Goal: Entertainment & Leisure: Browse casually

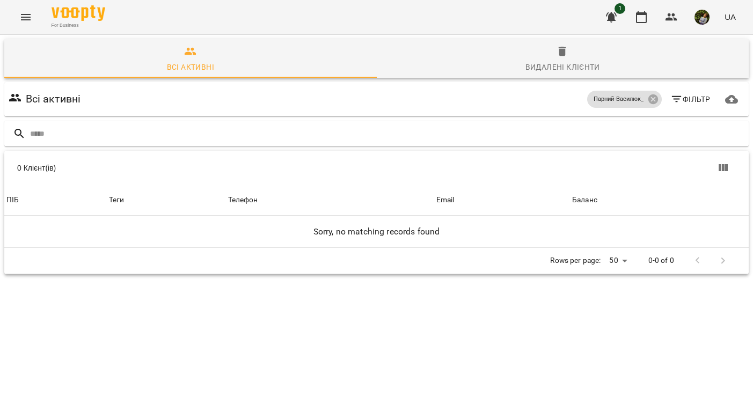
click at [29, 14] on icon "Menu" at bounding box center [25, 17] width 13 height 13
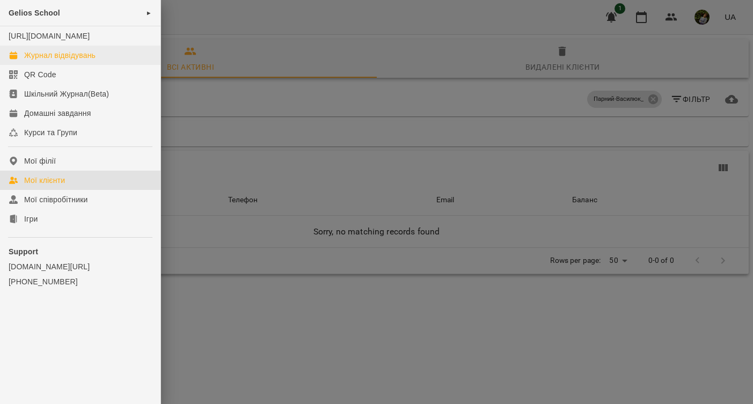
click at [60, 61] on div "Журнал відвідувань" at bounding box center [59, 55] width 71 height 11
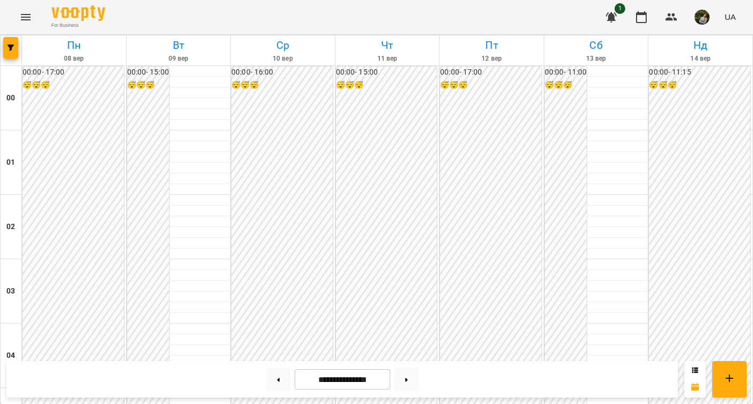
scroll to position [1071, 0]
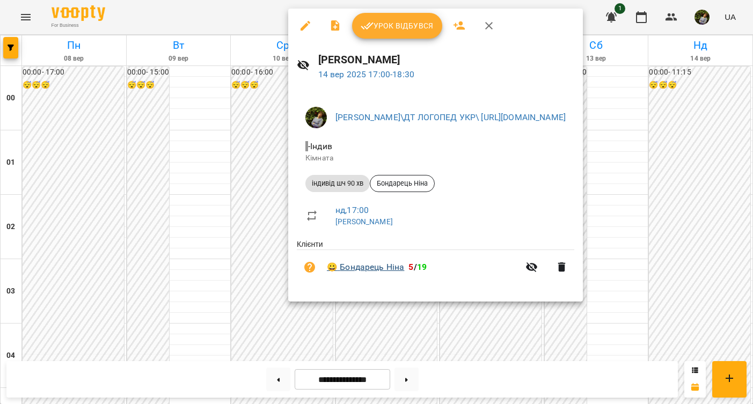
click at [371, 266] on link "😀 [PERSON_NAME]" at bounding box center [365, 267] width 77 height 13
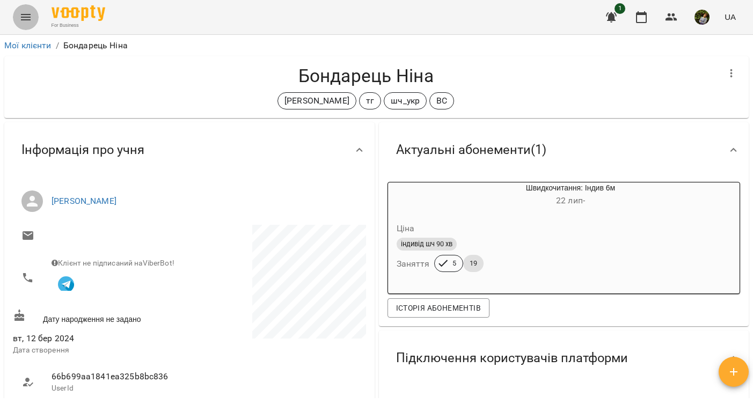
click at [24, 19] on icon "Menu" at bounding box center [26, 17] width 10 height 6
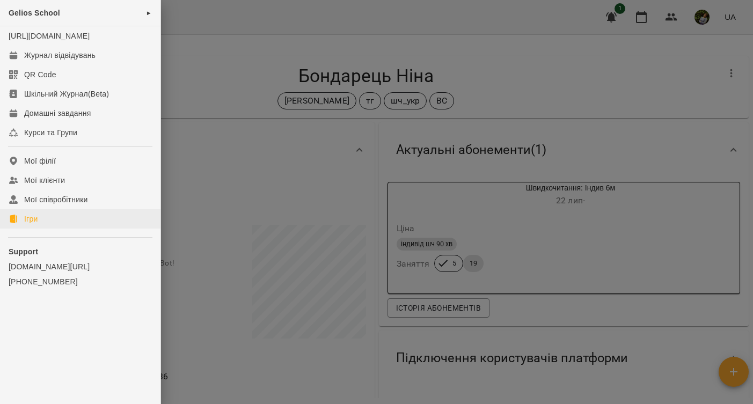
click at [50, 226] on link "Ігри" at bounding box center [80, 218] width 161 height 19
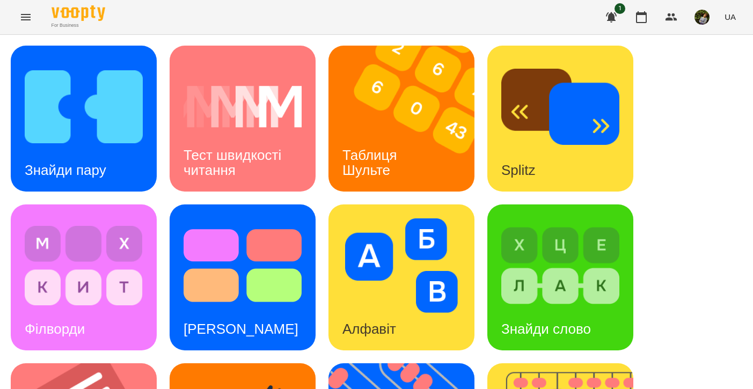
click at [437, 1] on div "For Business 1 UA" at bounding box center [376, 17] width 753 height 34
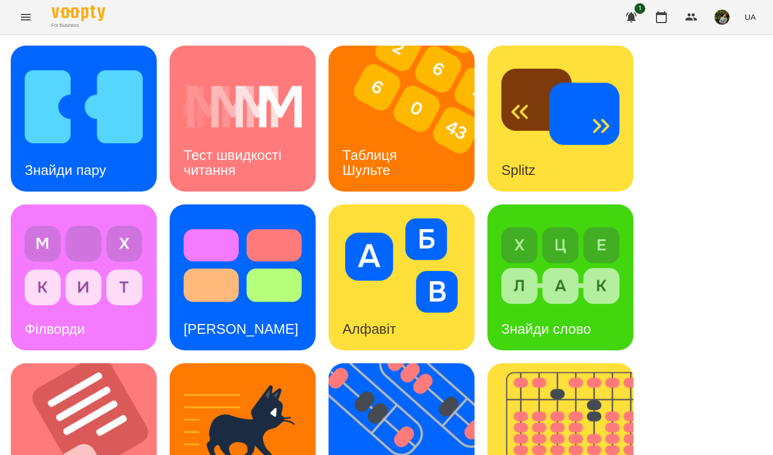
click at [395, 146] on div "Таблиця Шульте" at bounding box center [372, 162] width 86 height 57
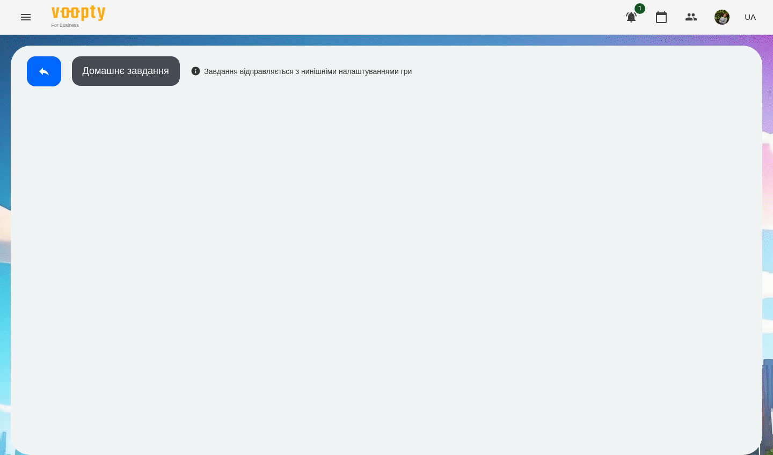
click at [42, 74] on icon at bounding box center [44, 72] width 10 height 8
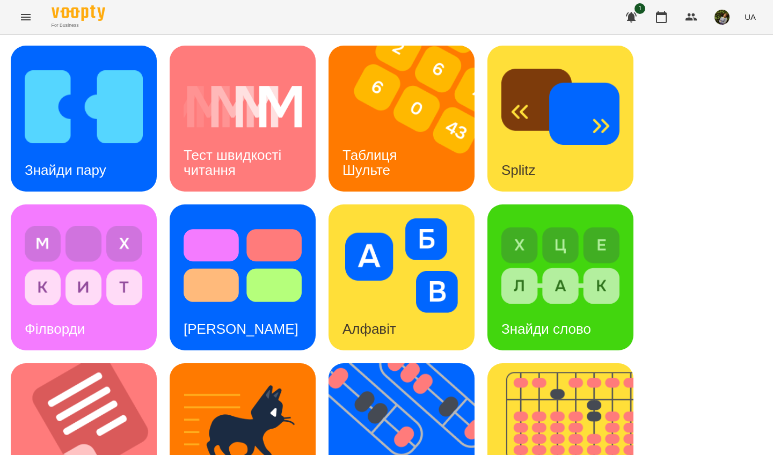
click at [284, 166] on div "Тест швидкості читання" at bounding box center [243, 162] width 146 height 57
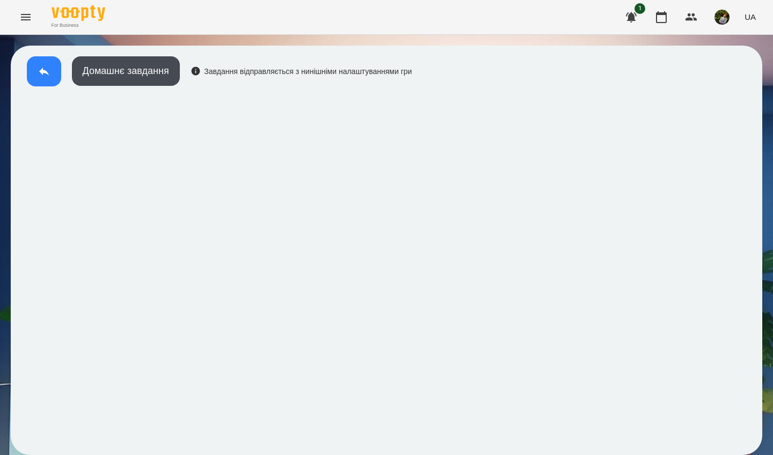
click at [45, 74] on icon at bounding box center [44, 71] width 13 height 13
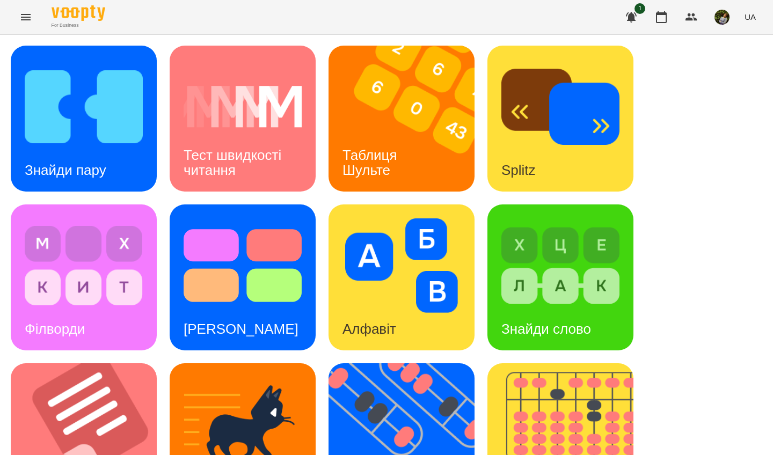
scroll to position [176, 0]
click at [111, 219] on img at bounding box center [84, 266] width 118 height 95
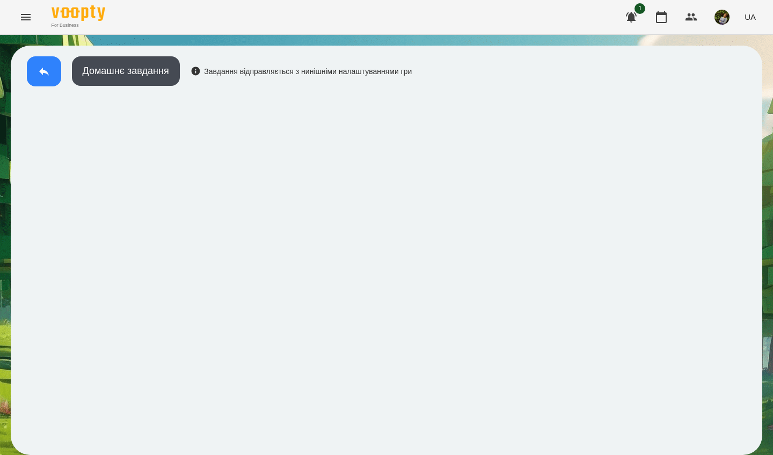
click at [40, 66] on icon at bounding box center [44, 71] width 13 height 13
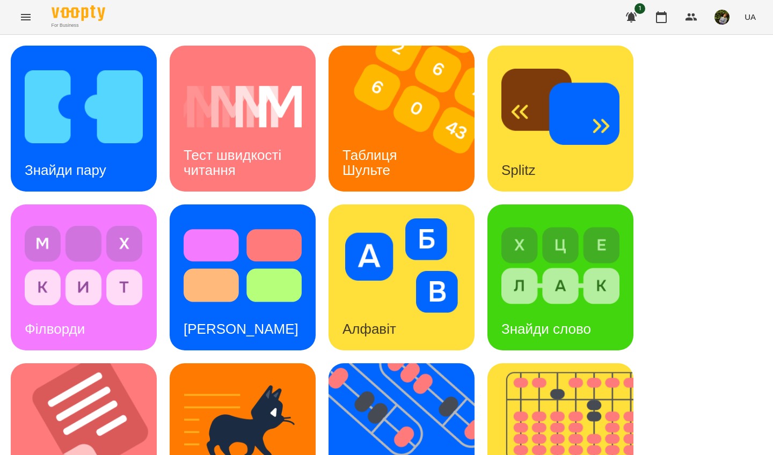
scroll to position [383, 0]
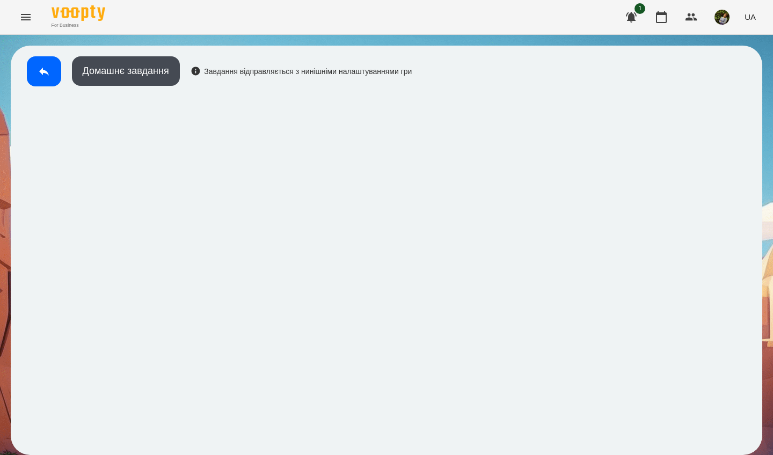
click at [45, 71] on icon at bounding box center [44, 72] width 10 height 8
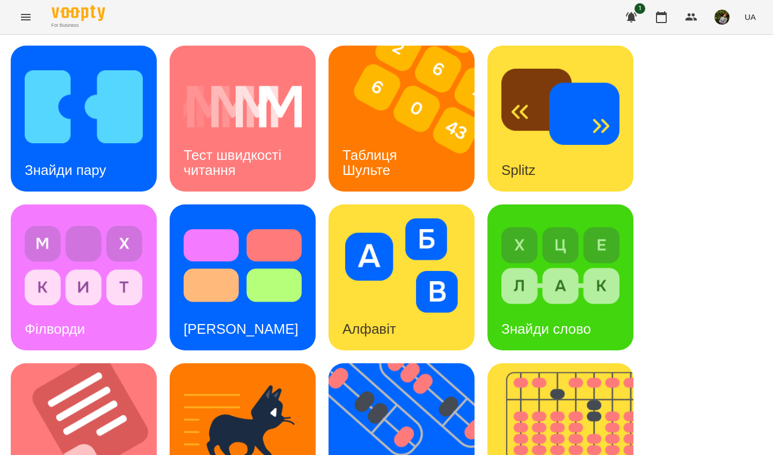
click at [560, 326] on h3 "Знайди слово" at bounding box center [547, 329] width 90 height 16
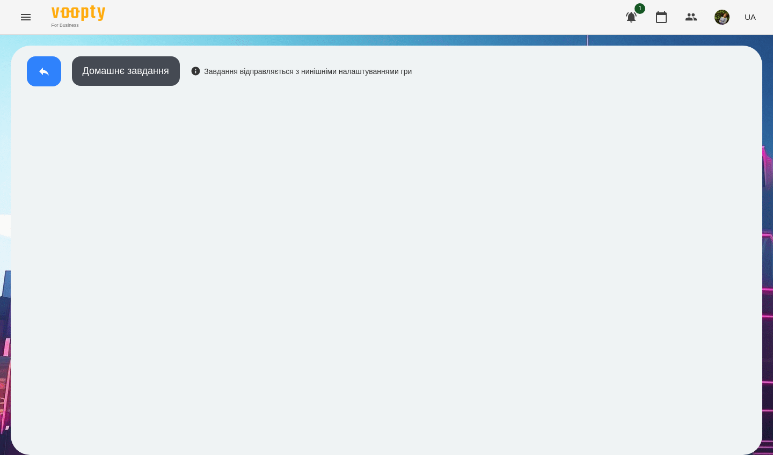
click at [41, 75] on icon at bounding box center [44, 71] width 13 height 13
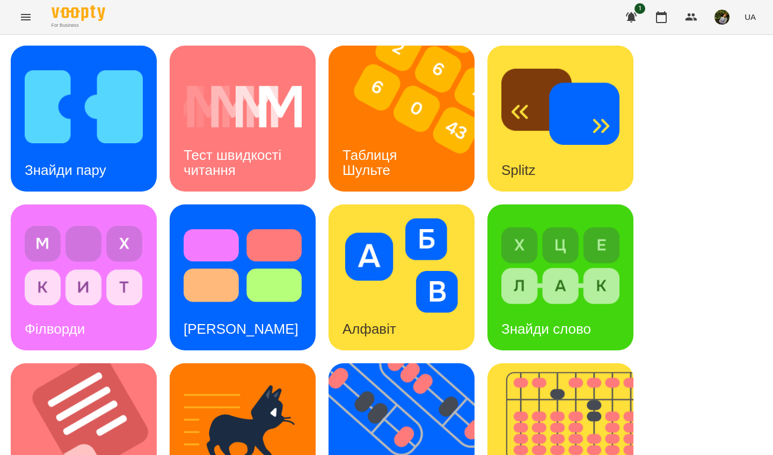
click at [548, 304] on img at bounding box center [561, 266] width 118 height 95
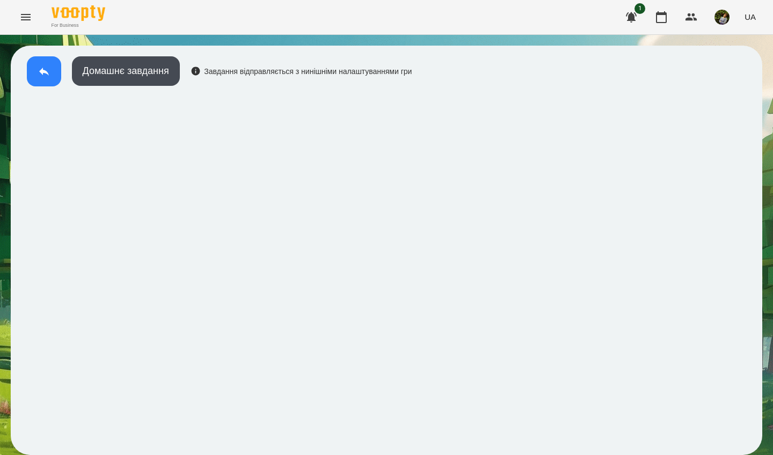
click at [34, 85] on button at bounding box center [44, 71] width 34 height 30
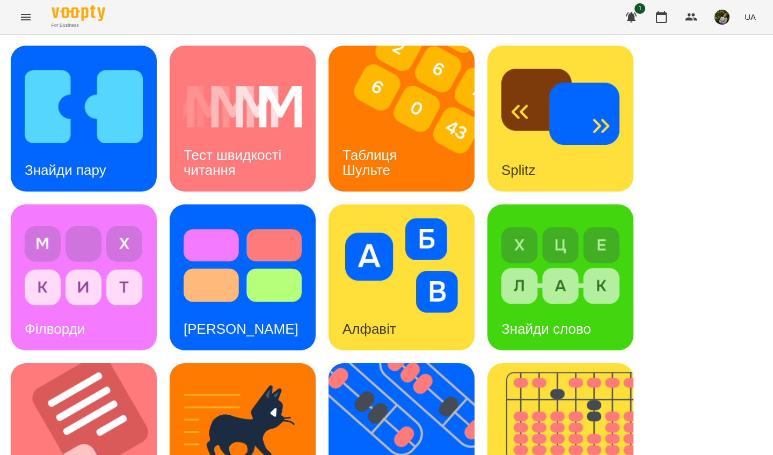
click at [509, 304] on img at bounding box center [561, 266] width 118 height 95
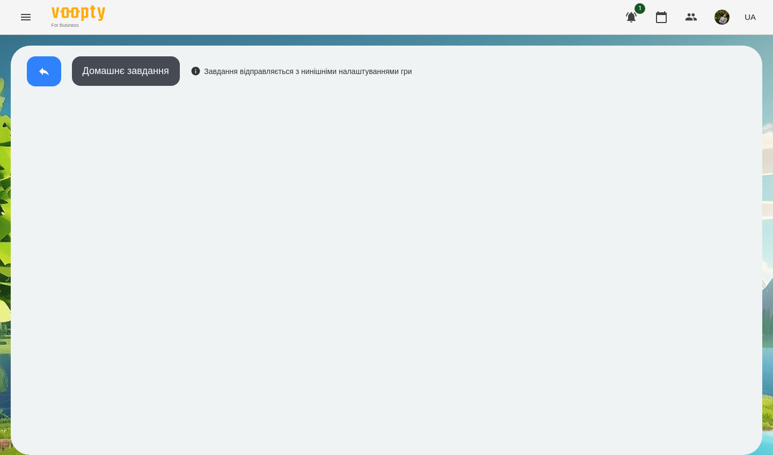
click at [53, 76] on button at bounding box center [44, 71] width 34 height 30
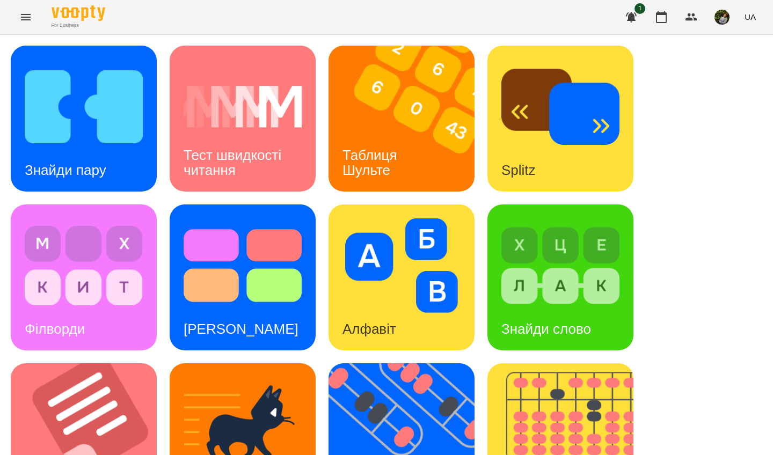
click at [555, 323] on h3 "Знайди слово" at bounding box center [547, 329] width 90 height 16
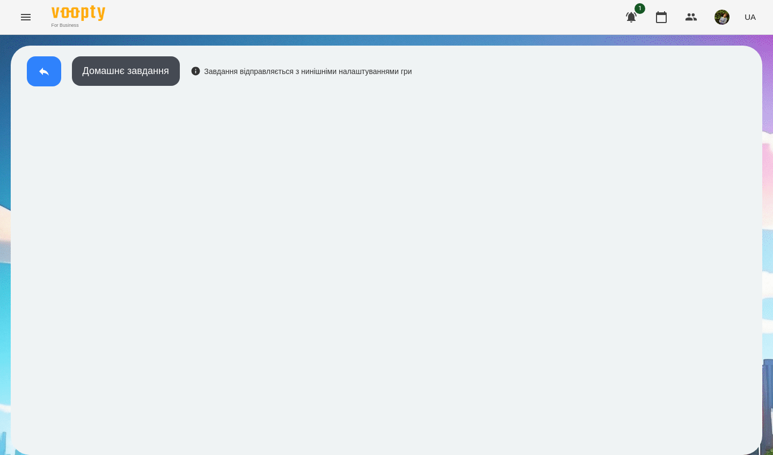
click at [43, 71] on icon at bounding box center [44, 72] width 10 height 8
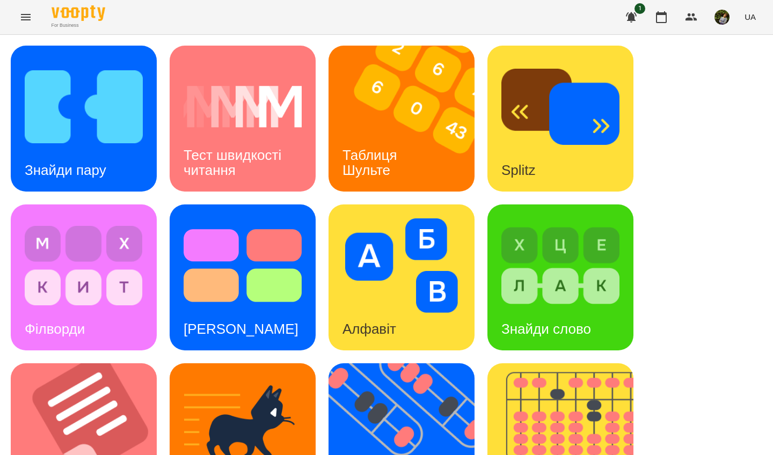
scroll to position [291, 0]
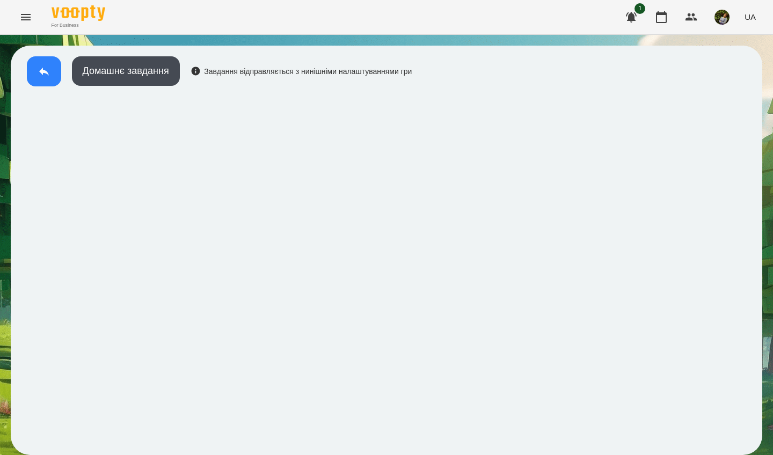
click at [43, 71] on icon at bounding box center [44, 72] width 10 height 8
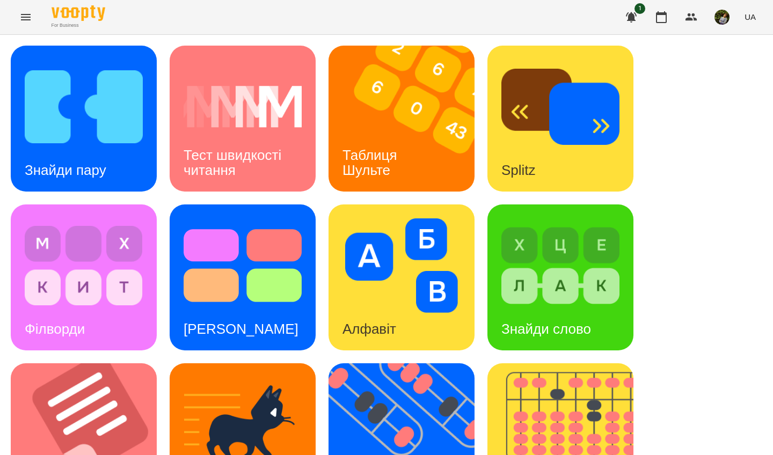
scroll to position [236, 0]
click at [109, 364] on img at bounding box center [90, 437] width 159 height 146
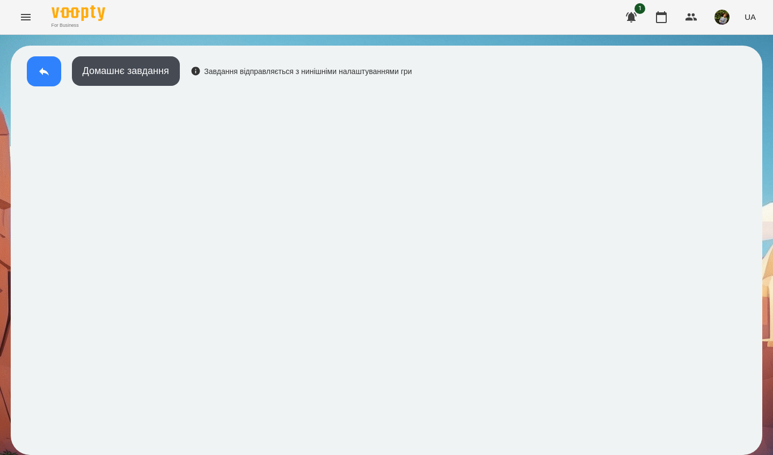
click at [53, 75] on button at bounding box center [44, 71] width 34 height 30
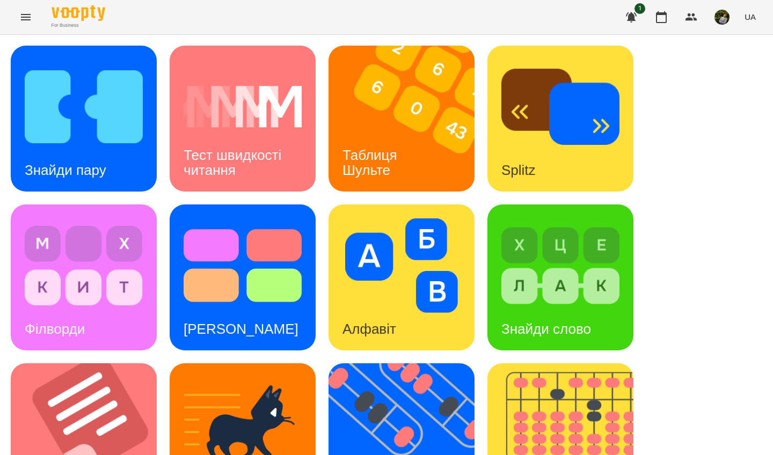
scroll to position [115, 0]
click at [127, 364] on img at bounding box center [90, 437] width 159 height 146
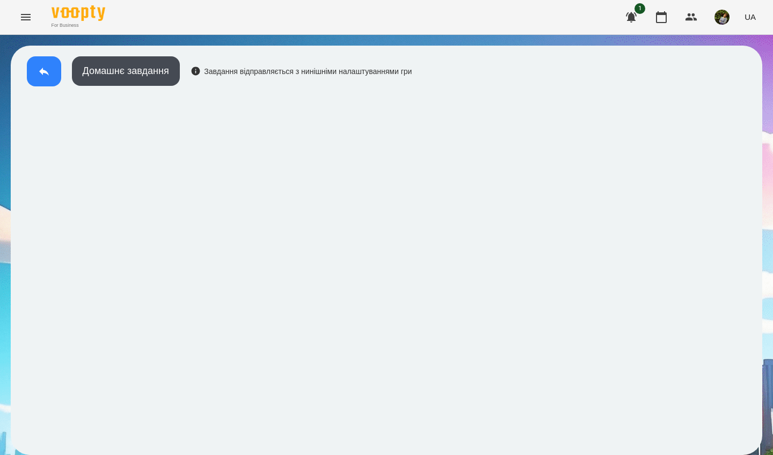
click at [42, 77] on icon at bounding box center [44, 71] width 13 height 13
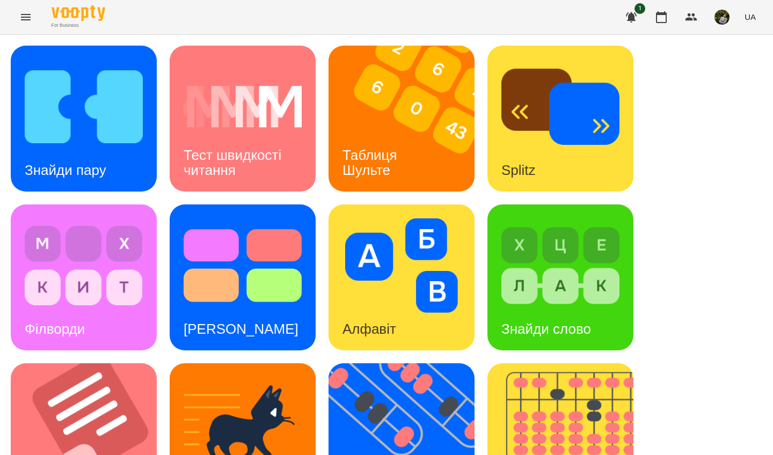
click at [64, 143] on img at bounding box center [84, 107] width 118 height 95
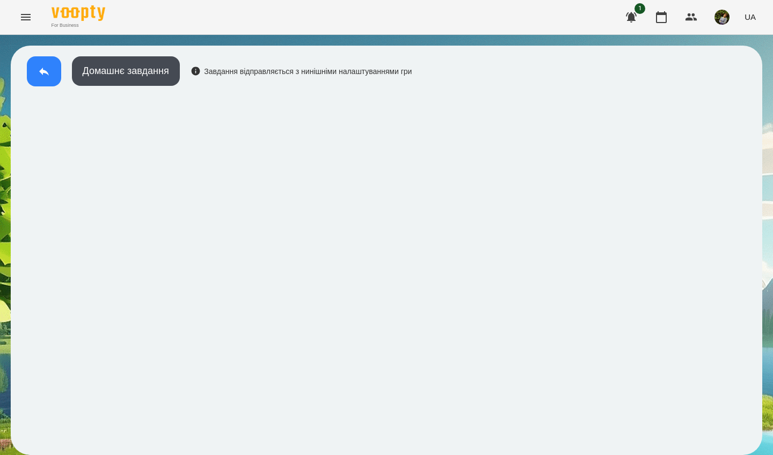
click at [52, 67] on button at bounding box center [44, 71] width 34 height 30
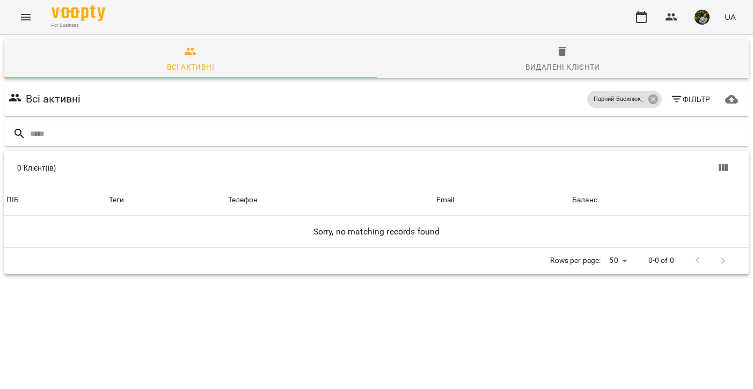
click at [25, 21] on icon "Menu" at bounding box center [25, 17] width 13 height 13
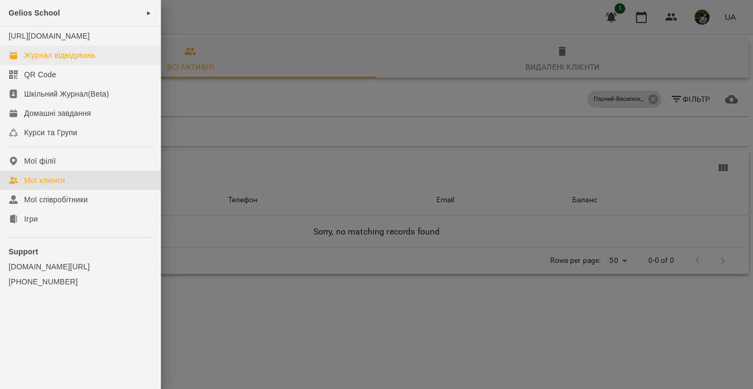
click at [55, 61] on div "Журнал відвідувань" at bounding box center [59, 55] width 71 height 11
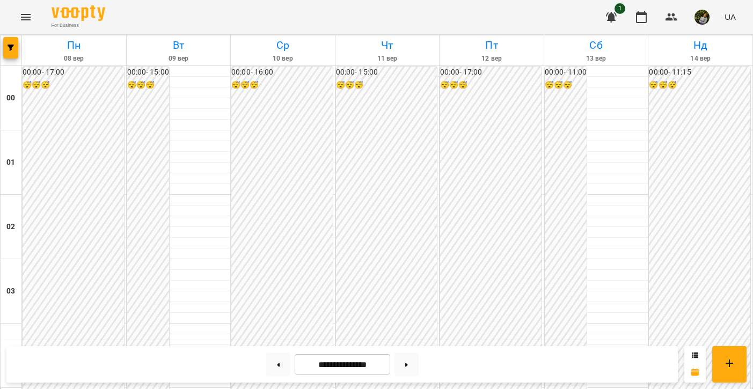
scroll to position [1074, 0]
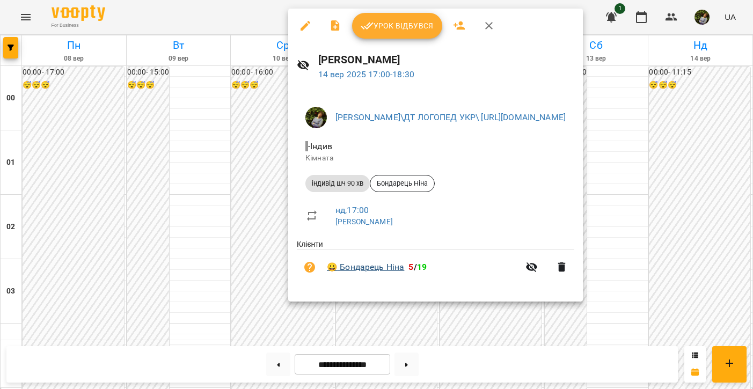
click at [380, 268] on link "😀 [PERSON_NAME]" at bounding box center [365, 267] width 77 height 13
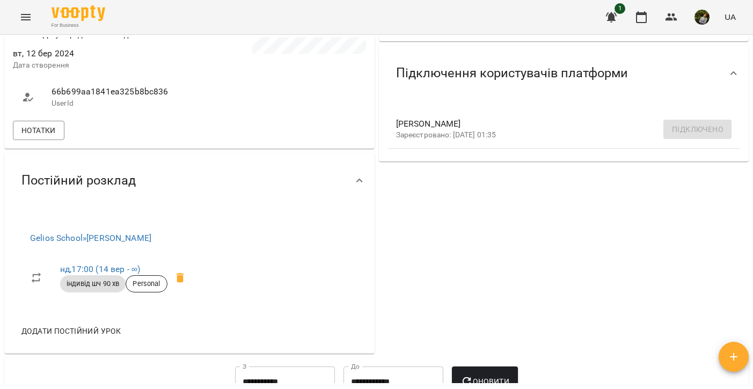
scroll to position [228, 0]
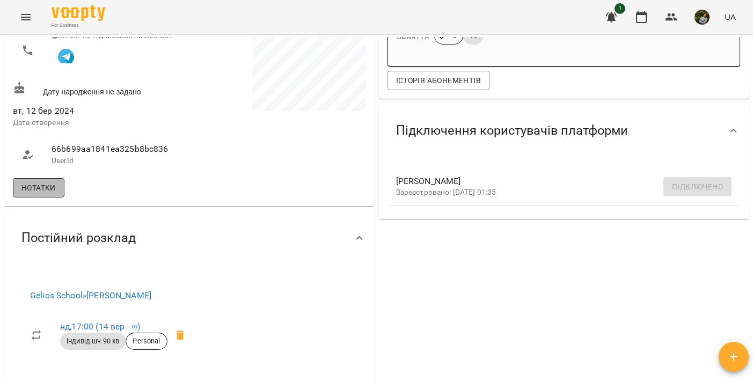
click at [40, 189] on span "Нотатки" at bounding box center [38, 187] width 34 height 13
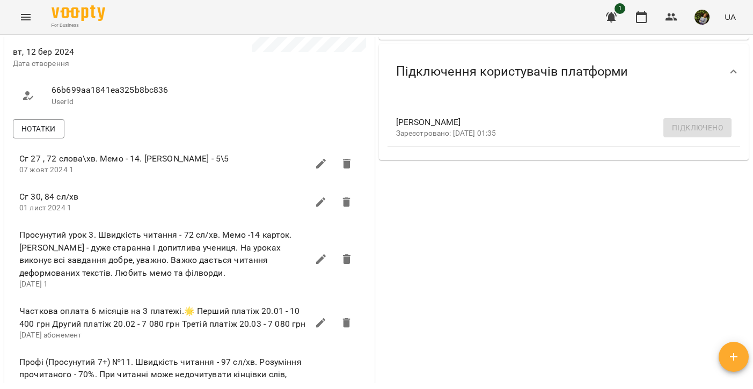
scroll to position [275, 0]
